Goal: Navigation & Orientation: Understand site structure

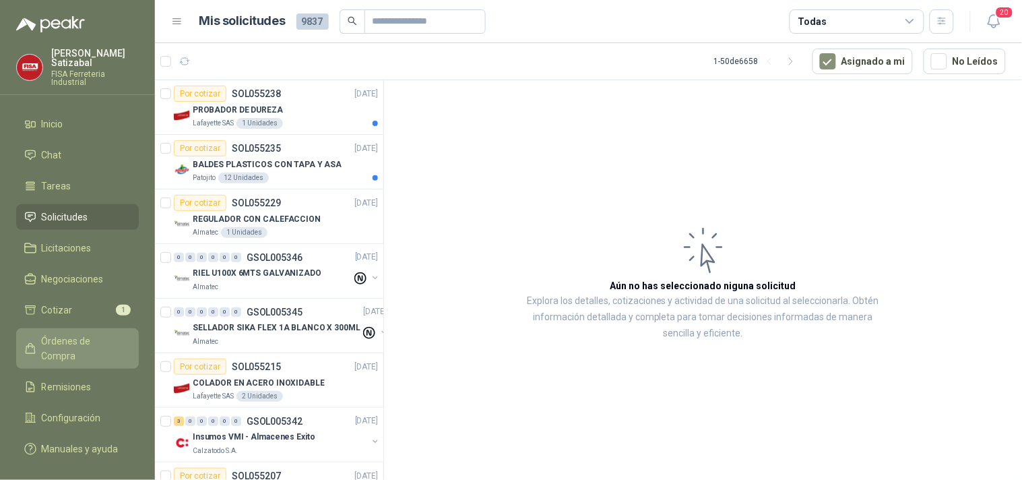
click at [81, 333] on span "Órdenes de Compra" at bounding box center [84, 348] width 84 height 30
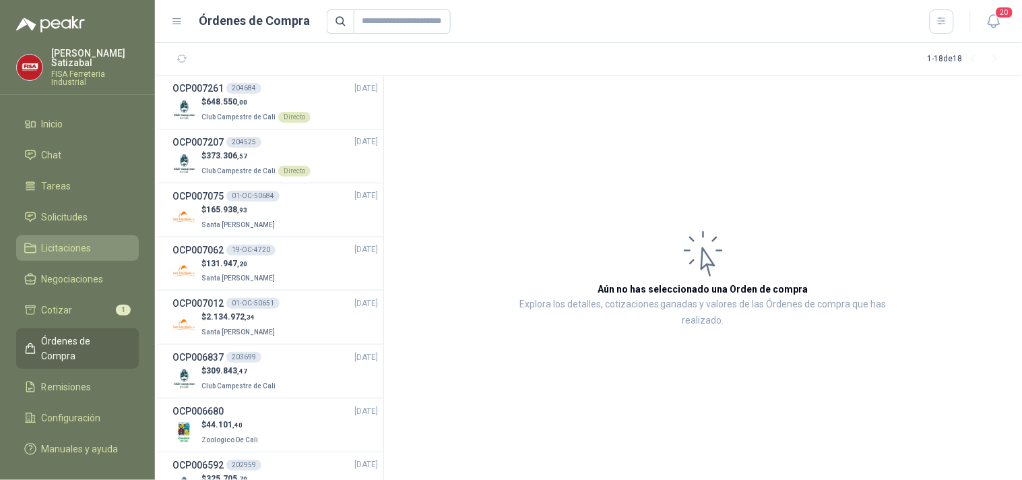
click at [74, 235] on link "Licitaciones" at bounding box center [77, 248] width 123 height 26
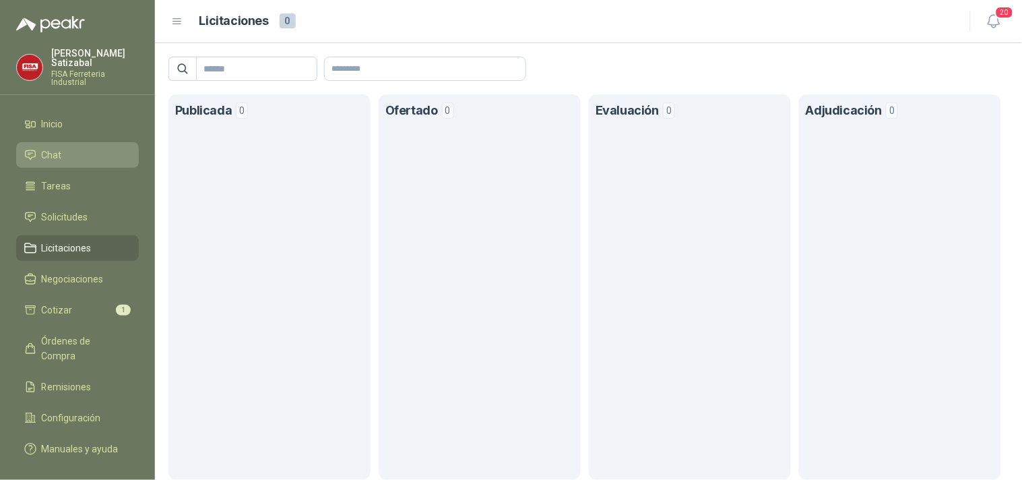
click at [61, 142] on link "Chat" at bounding box center [77, 155] width 123 height 26
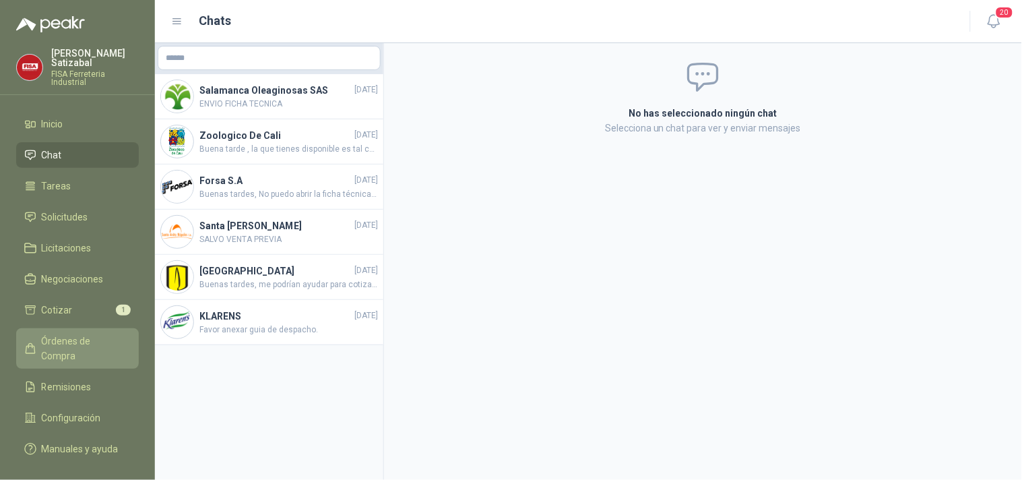
click at [82, 333] on span "Órdenes de Compra" at bounding box center [84, 348] width 84 height 30
